Goal: Task Accomplishment & Management: Use online tool/utility

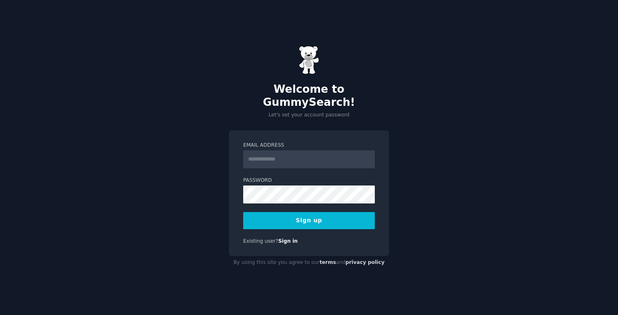
click at [281, 159] on input "Email Address" at bounding box center [309, 159] width 132 height 18
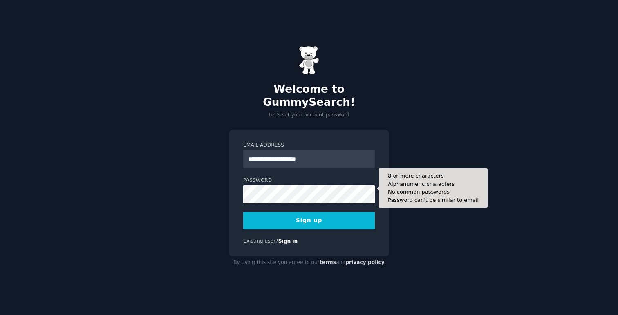
type input "**********"
click at [243, 212] on button "Sign up" at bounding box center [309, 220] width 132 height 17
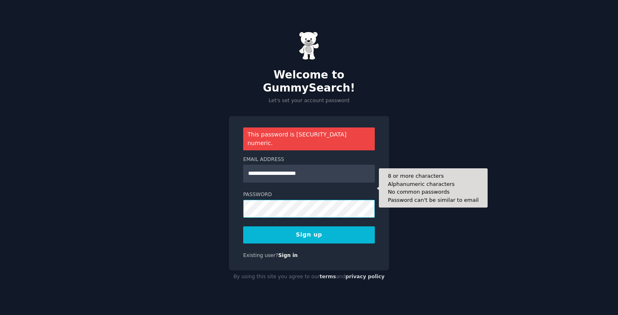
click at [166, 202] on div "**********" at bounding box center [309, 157] width 618 height 315
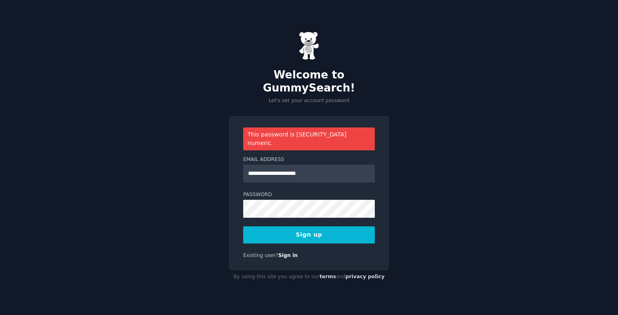
click at [274, 226] on button "Sign up" at bounding box center [309, 234] width 132 height 17
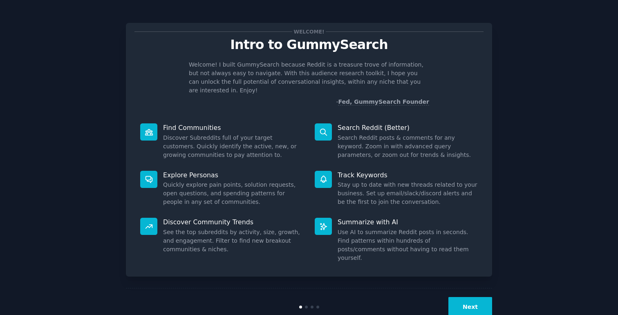
click at [458, 297] on button "Next" at bounding box center [470, 307] width 44 height 20
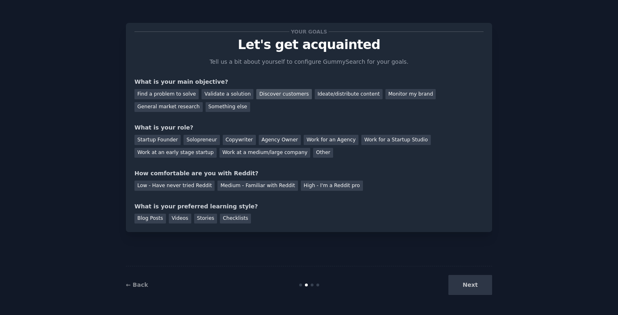
click at [265, 92] on div "Discover customers" at bounding box center [283, 94] width 55 height 10
click at [328, 95] on div "Ideate/distribute content" at bounding box center [349, 94] width 68 height 10
click at [282, 93] on div "Discover customers" at bounding box center [283, 94] width 55 height 10
click at [174, 143] on div "Startup Founder" at bounding box center [157, 140] width 46 height 10
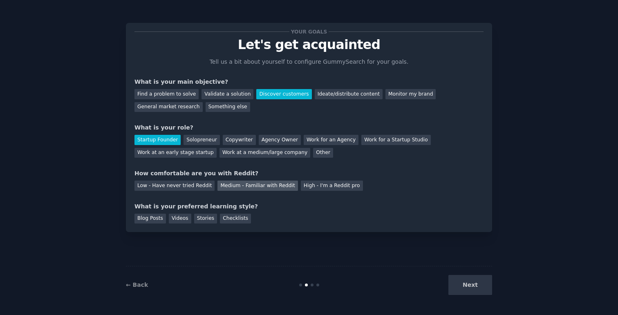
click at [252, 186] on div "Medium - Familiar with Reddit" at bounding box center [257, 186] width 80 height 10
click at [149, 221] on div "Blog Posts" at bounding box center [149, 219] width 31 height 10
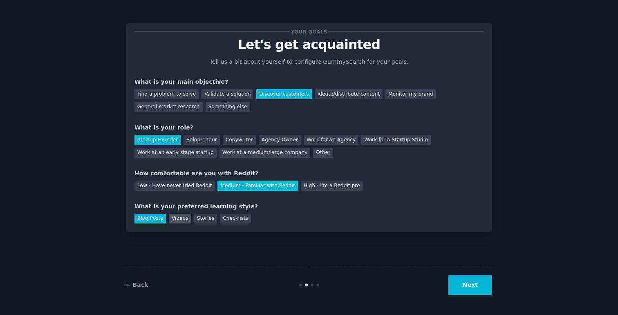
click at [170, 217] on div "Videos" at bounding box center [180, 219] width 22 height 10
click at [199, 217] on div "Stories" at bounding box center [205, 219] width 23 height 10
click at [233, 217] on div "Checklists" at bounding box center [235, 219] width 31 height 10
click at [156, 221] on div "Blog Posts" at bounding box center [149, 219] width 31 height 10
click at [468, 282] on button "Next" at bounding box center [470, 285] width 44 height 20
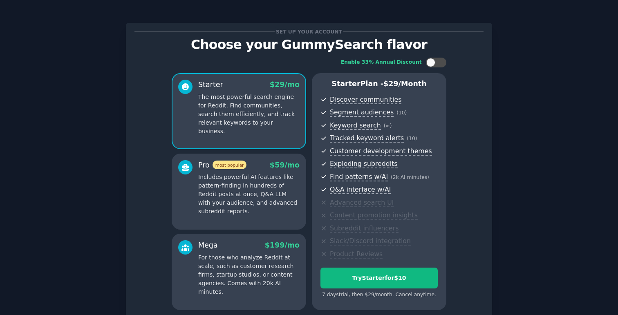
scroll to position [72, 0]
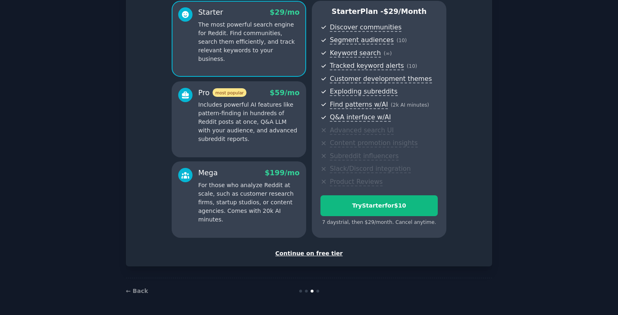
click at [295, 251] on div "Continue on free tier" at bounding box center [308, 253] width 349 height 9
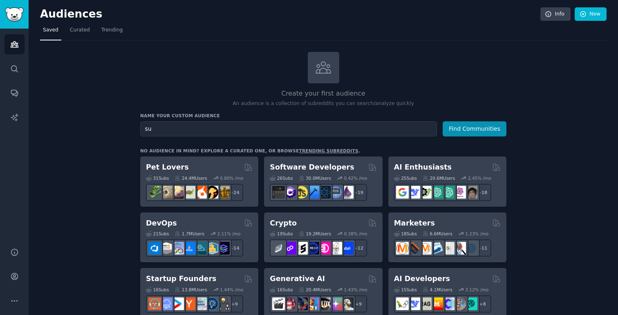
type input "s"
type input "automation"
click at [443, 121] on button "Find Communities" at bounding box center [475, 128] width 64 height 15
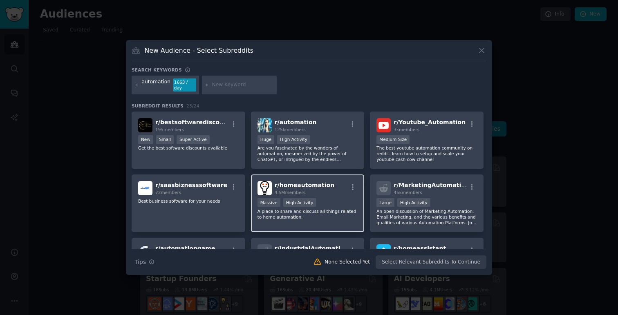
scroll to position [15, 0]
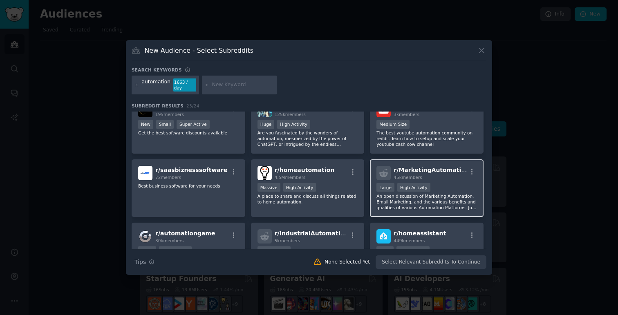
click at [397, 174] on h2 "r/ MarketingAutomation 45k members" at bounding box center [430, 173] width 73 height 14
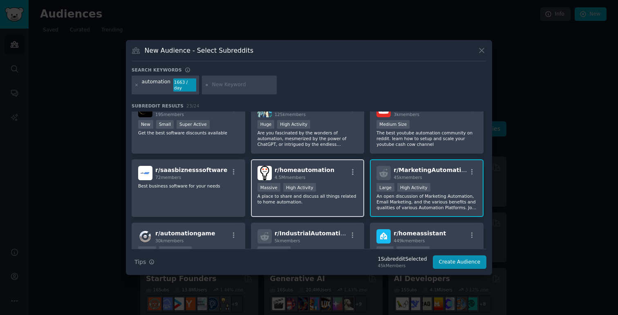
scroll to position [0, 0]
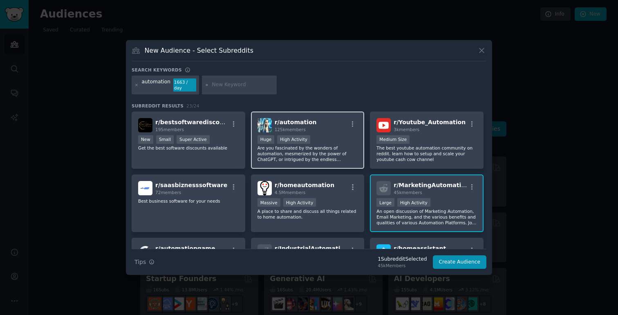
click at [329, 140] on div "Huge High Activity" at bounding box center [308, 140] width 101 height 10
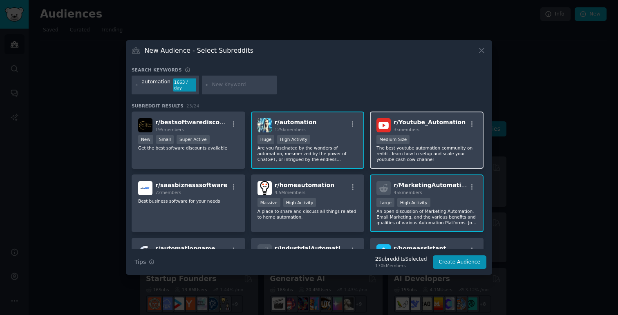
click at [436, 160] on p "The best youtube automation community on reddit. learn how to setup and scale y…" at bounding box center [427, 153] width 101 height 17
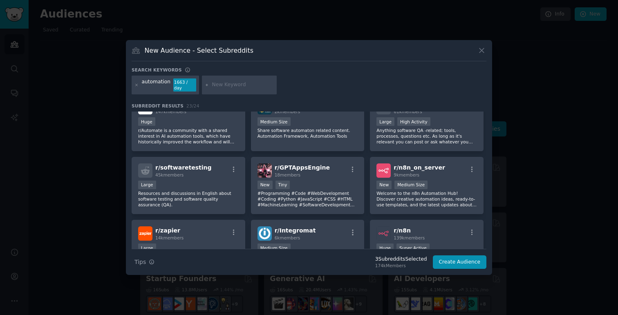
scroll to position [221, 0]
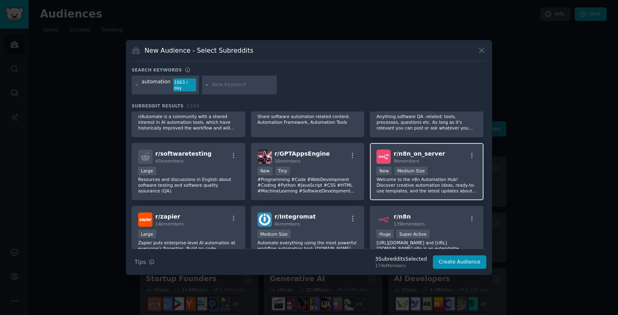
click at [429, 160] on div "9k members" at bounding box center [420, 161] width 52 height 6
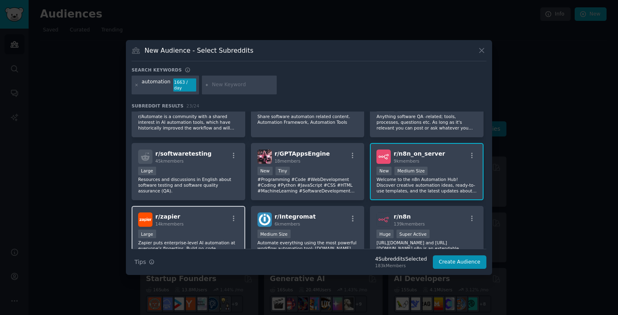
click at [194, 236] on div "Large" at bounding box center [188, 235] width 101 height 10
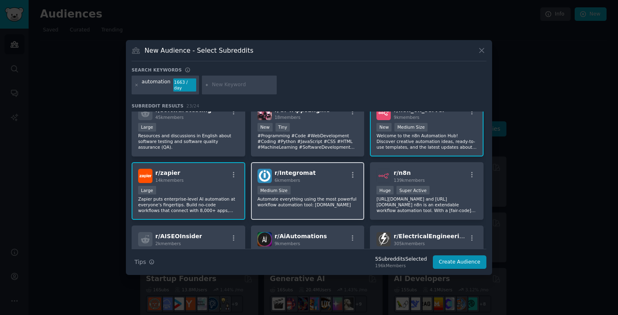
scroll to position [290, 0]
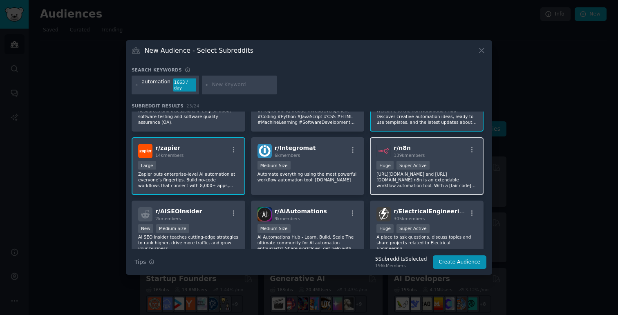
click at [407, 187] on p "[URL][DOMAIN_NAME] and [URL][DOMAIN_NAME] n8n is an extendable workflow automat…" at bounding box center [427, 179] width 101 height 17
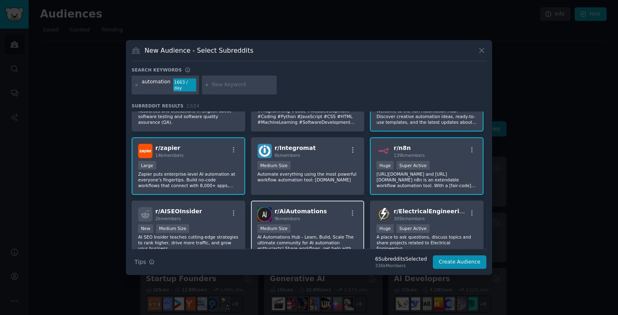
click at [354, 217] on div at bounding box center [353, 215] width 10 height 10
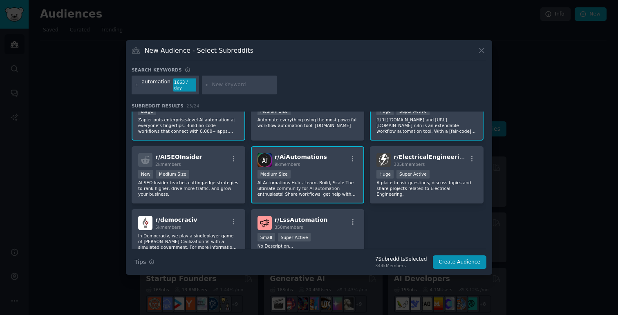
scroll to position [372, 0]
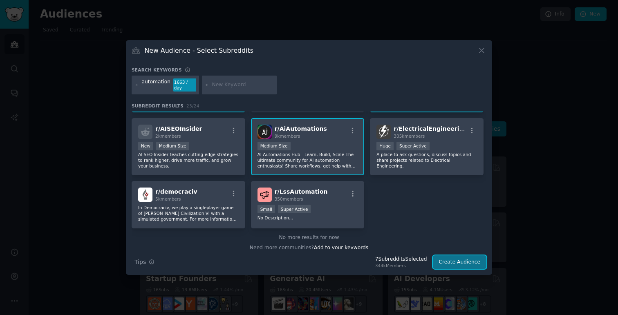
click at [449, 262] on button "Create Audience" at bounding box center [460, 263] width 54 height 14
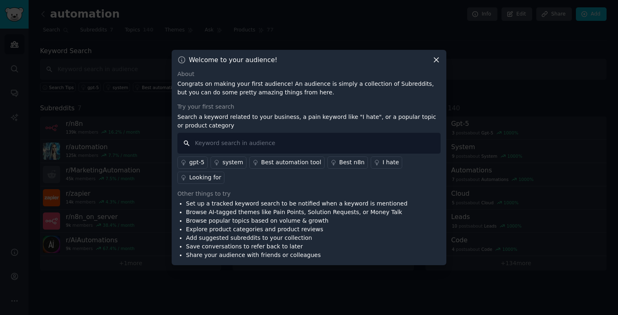
click at [275, 141] on input "text" at bounding box center [308, 143] width 263 height 21
type input "top en"
type input "analyze top engaged posts"
